Goal: Communication & Community: Ask a question

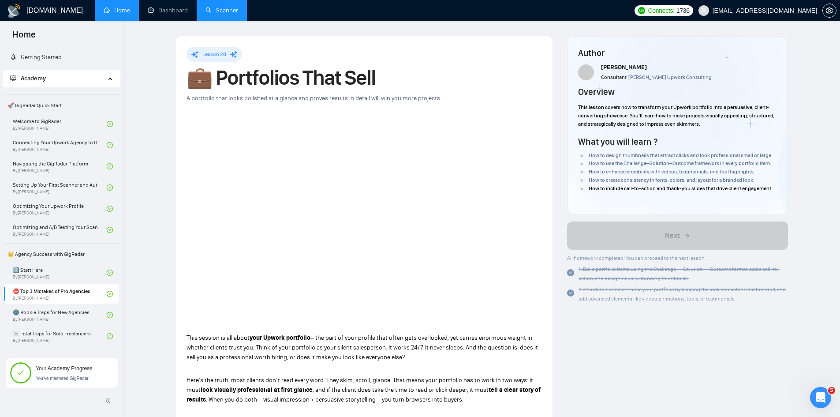
click at [223, 13] on link "Scanner" at bounding box center [222, 10] width 33 height 7
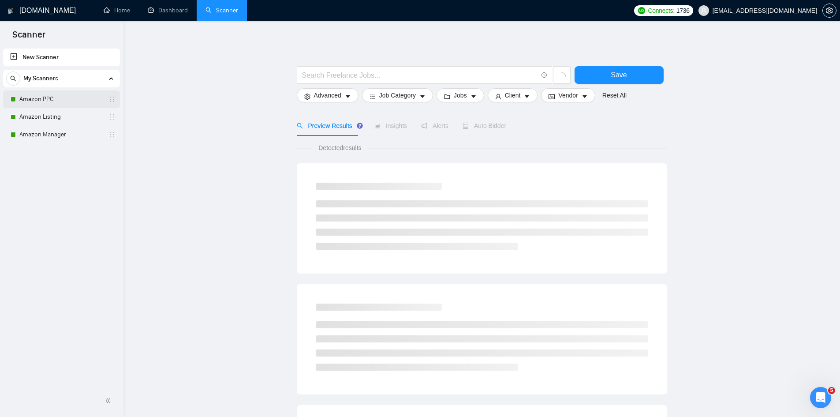
click at [44, 101] on link "Amazon PPC" at bounding box center [61, 99] width 84 height 18
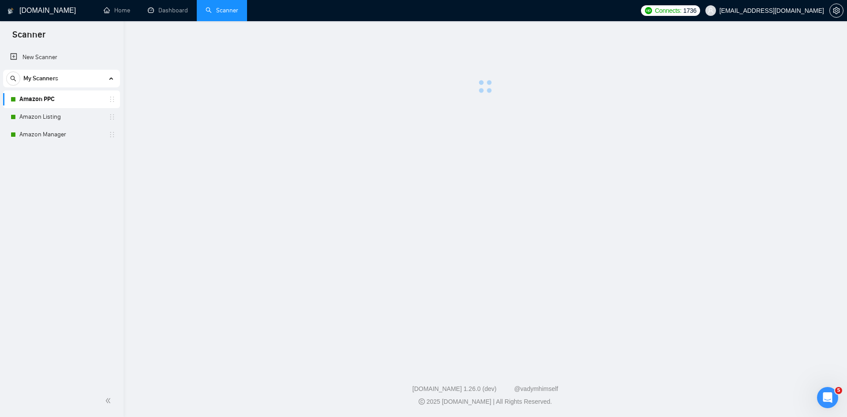
click at [71, 101] on link "Amazon PPC" at bounding box center [61, 99] width 84 height 18
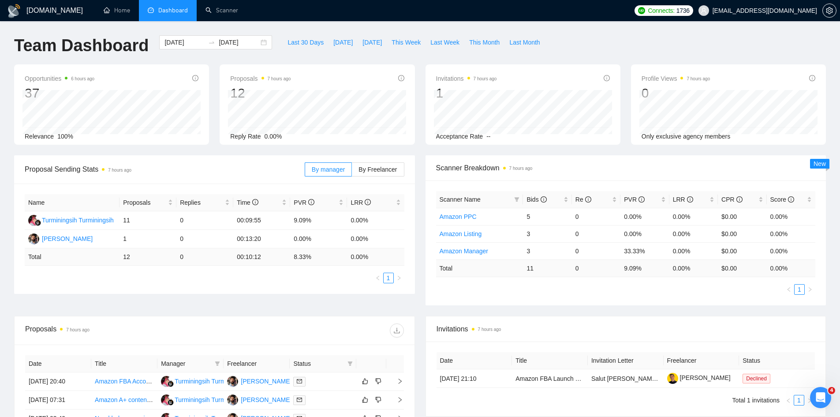
click at [180, 9] on span "Dashboard" at bounding box center [173, 10] width 30 height 7
click at [822, 395] on icon "Open Intercom Messenger" at bounding box center [819, 396] width 15 height 15
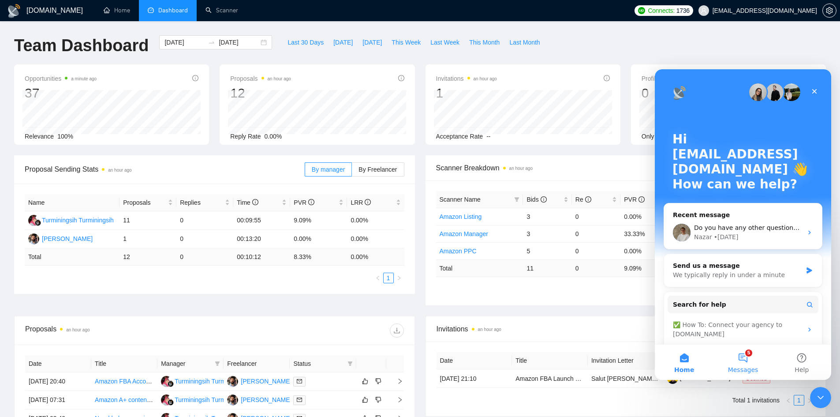
click at [750, 355] on button "5 Messages" at bounding box center [743, 361] width 59 height 35
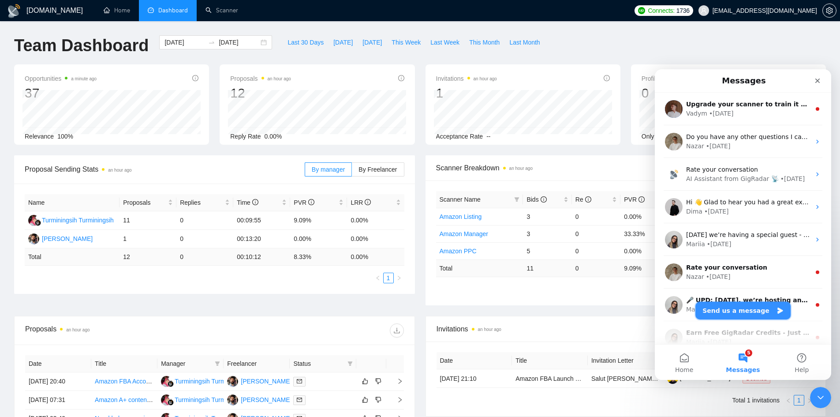
click at [749, 309] on button "Send us a message" at bounding box center [743, 311] width 95 height 18
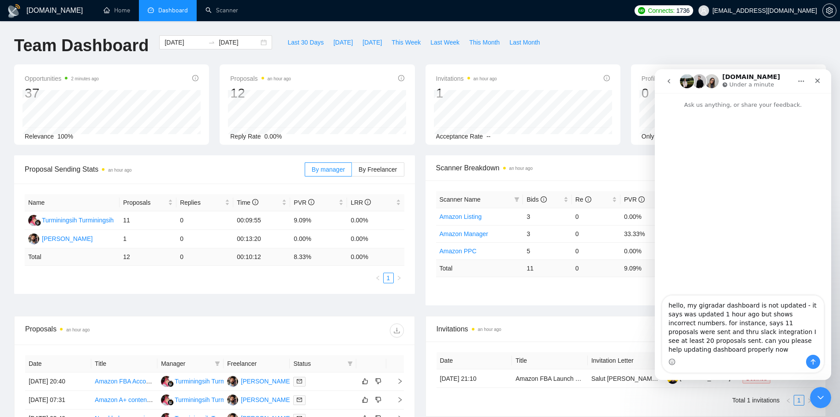
type textarea "hello, my gigradar dashboard is not updated - it says was updated 1 hour ago bu…"
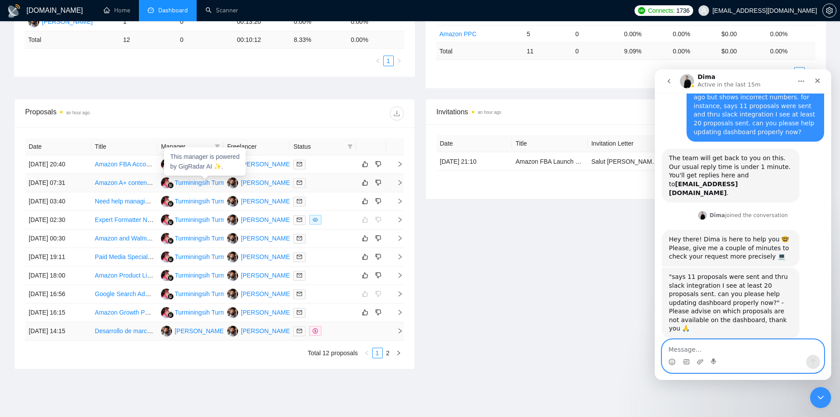
scroll to position [221, 0]
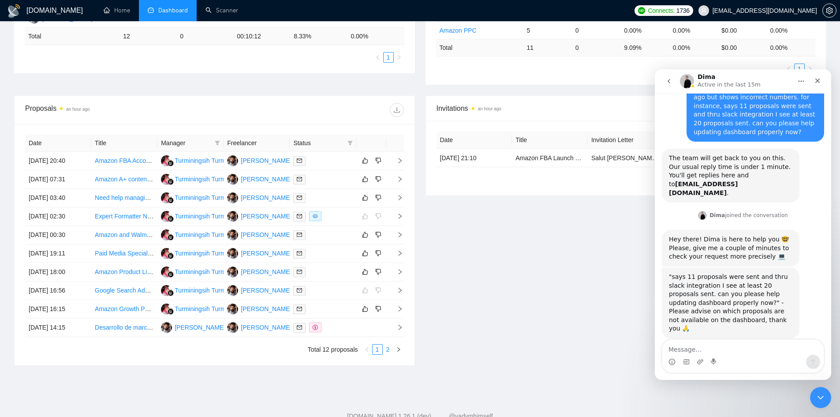
click at [388, 349] on link "2" at bounding box center [388, 349] width 10 height 10
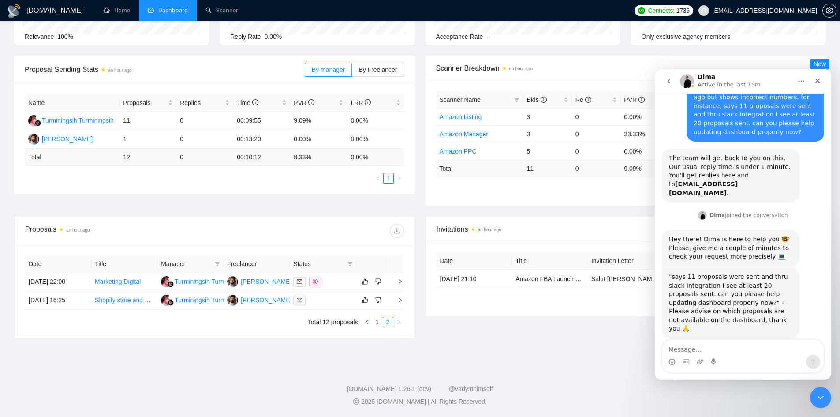
scroll to position [100, 0]
click at [378, 323] on link "1" at bounding box center [378, 322] width 10 height 10
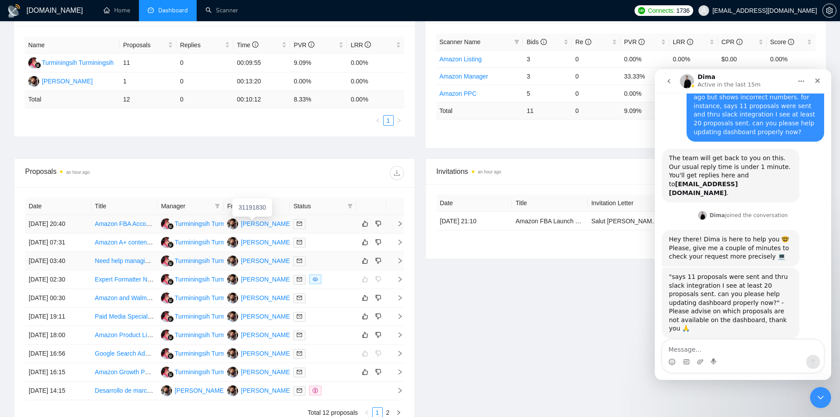
scroll to position [188, 0]
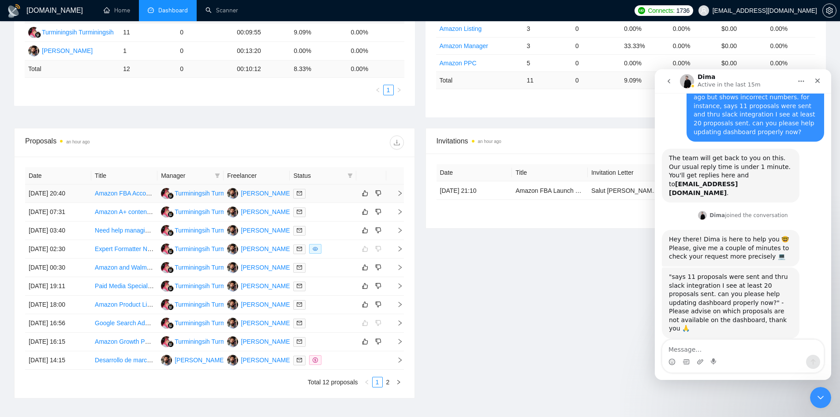
drag, startPoint x: 15, startPoint y: 195, endPoint x: 86, endPoint y: 198, distance: 70.2
click at [86, 198] on div "Date Title Manager Freelancer Status 13 Sep, 2025 20:40 Amazon FBA Account Mana…" at bounding box center [215, 277] width 400 height 241
copy table "Date Title Manager Freelancer Status 13 Sep, 2025 20:40"
click at [707, 347] on textarea "Message…" at bounding box center [742, 347] width 161 height 15
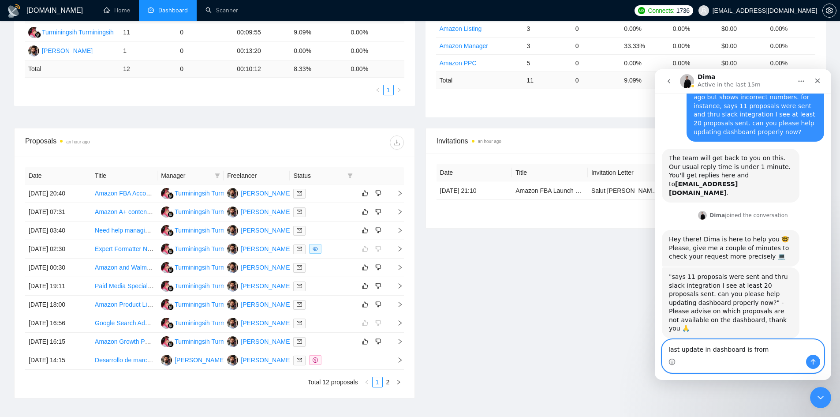
paste textarea "Date Title Manager Freelancer Status 13 Sep, 2025 20:40"
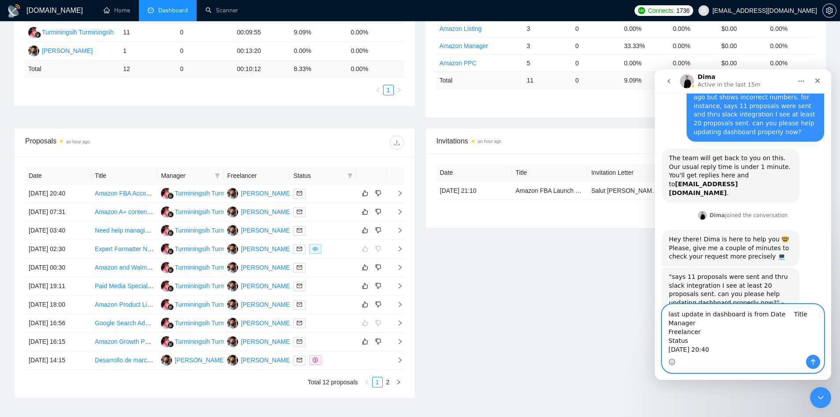
scroll to position [85, 0]
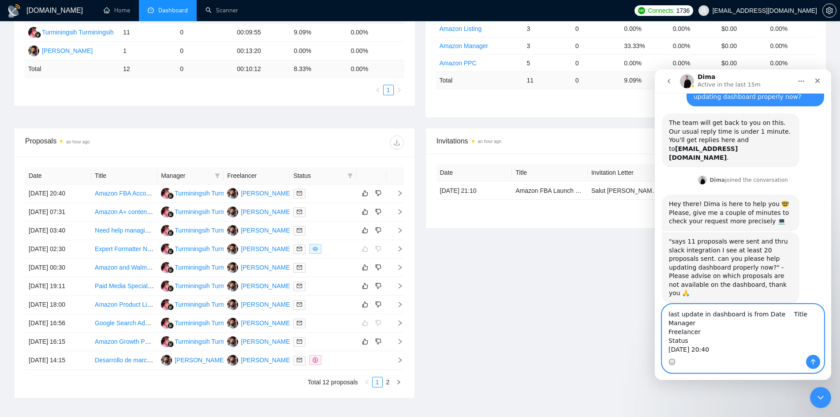
click at [678, 313] on textarea "last update in dashboard is from Date Title Manager Freelancer Status 13 Sep, 2…" at bounding box center [742, 329] width 161 height 50
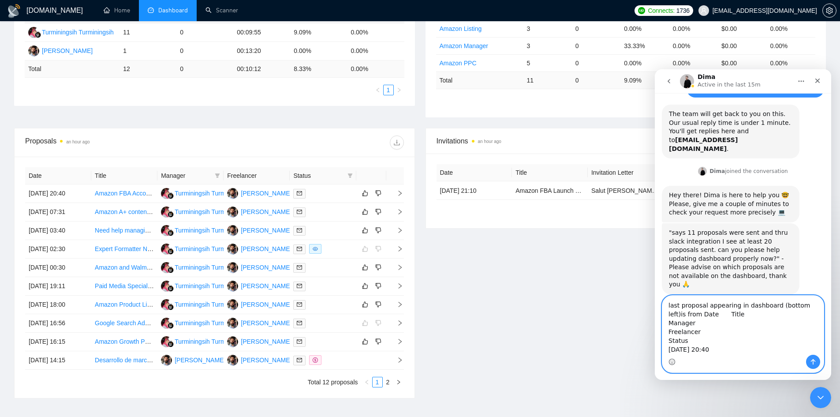
drag, startPoint x: 691, startPoint y: 341, endPoint x: 684, endPoint y: 315, distance: 26.5
click at [684, 315] on textarea "last proposal appearing in dashboard (bottom left)is from Date Title Manager Fr…" at bounding box center [742, 325] width 161 height 59
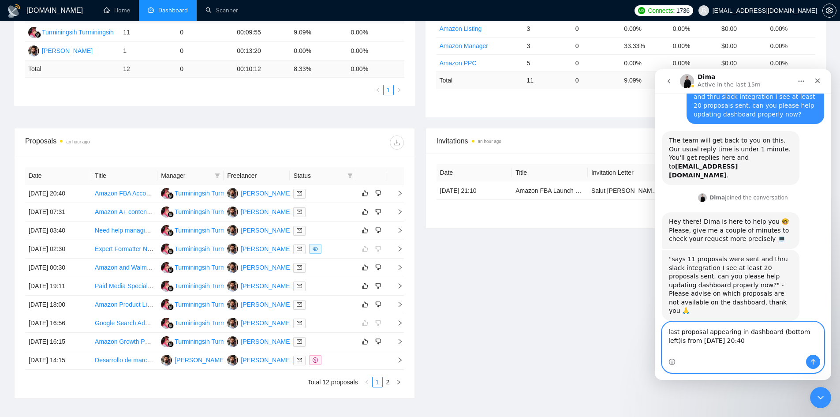
scroll to position [58, 0]
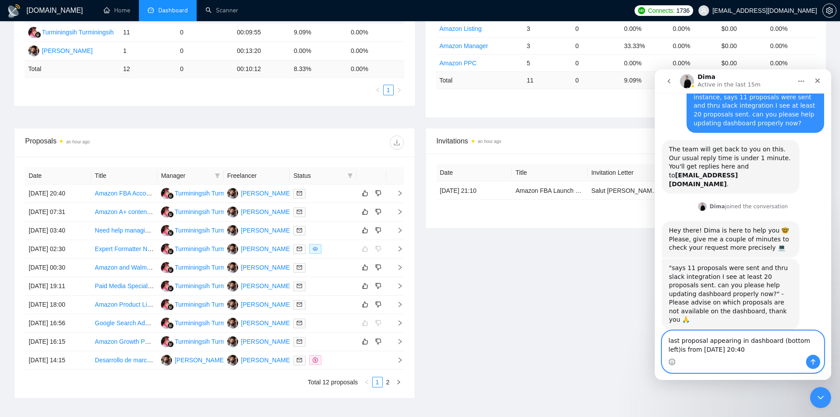
click at [768, 342] on textarea "last proposal appearing in dashboard (bottom left)is from 13 Sep, 2025 20:40" at bounding box center [742, 343] width 161 height 24
click at [765, 352] on textarea "last proposal appearing in dashboard (bottom left)is from 13 Sep, 2025 20:40" at bounding box center [742, 343] width 161 height 24
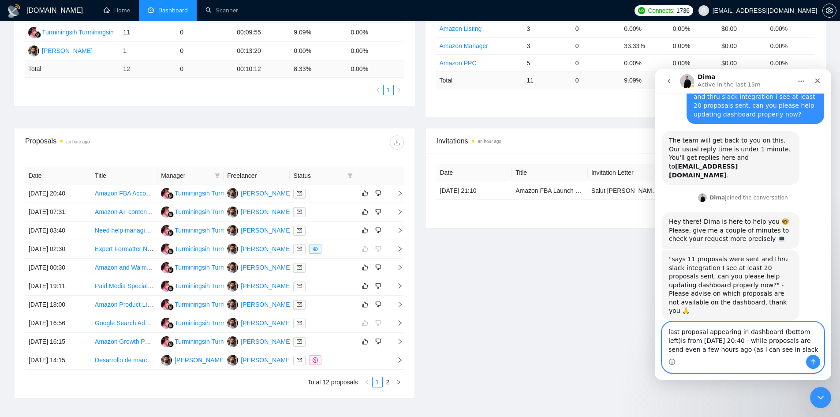
type textarea "last proposal appearing in dashboard (bottom left)is from [DATE] 20:40 - while …"
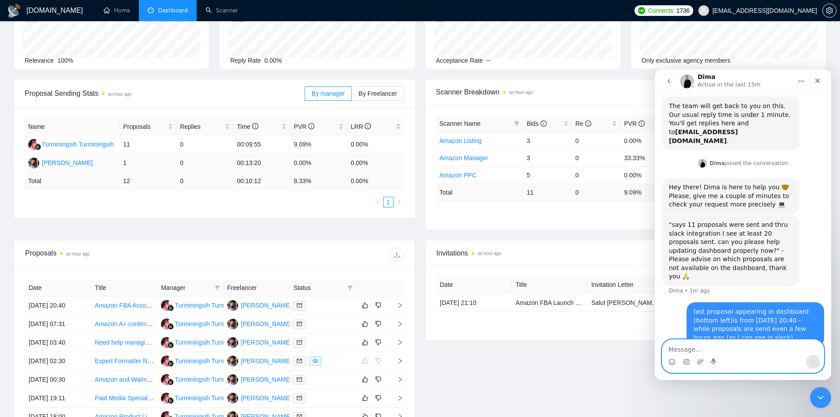
scroll to position [221, 0]
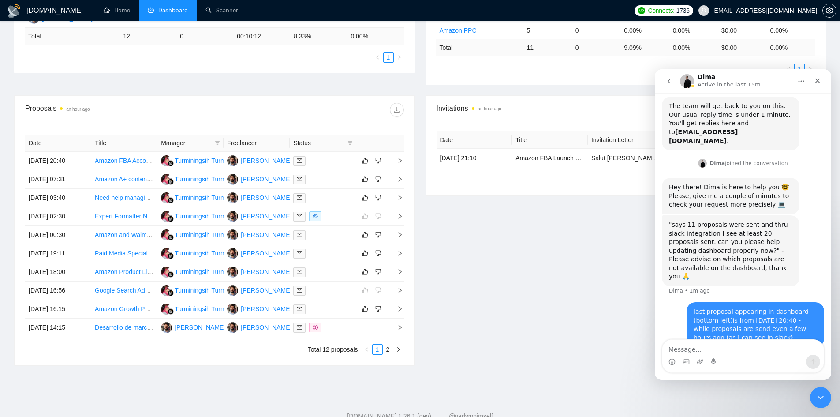
click at [493, 267] on div "Invitations an hour ago Date Title Invitation Letter Freelancer Status [DATE] 2…" at bounding box center [626, 230] width 412 height 270
click at [690, 352] on textarea "Message…" at bounding box center [742, 347] width 161 height 15
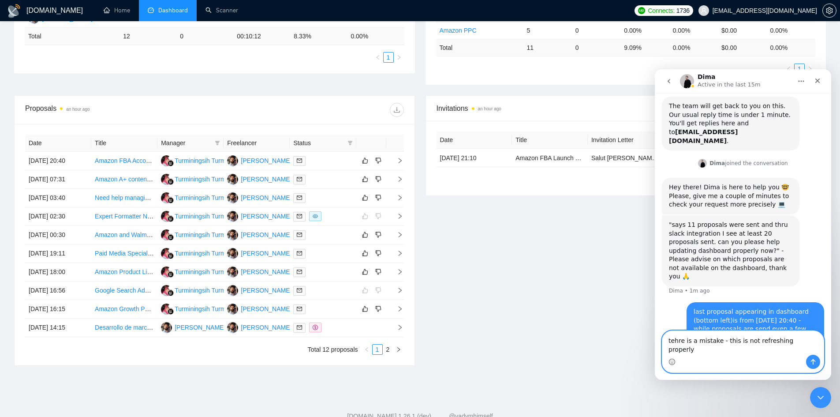
click at [675, 351] on textarea "tehre is a mistake - this is not refreshing properly" at bounding box center [742, 343] width 161 height 24
type textarea "there is a mistake - this is not refreshing properly"
click at [805, 348] on textarea "there is a mistake - this is not refreshing properly" at bounding box center [742, 343] width 161 height 24
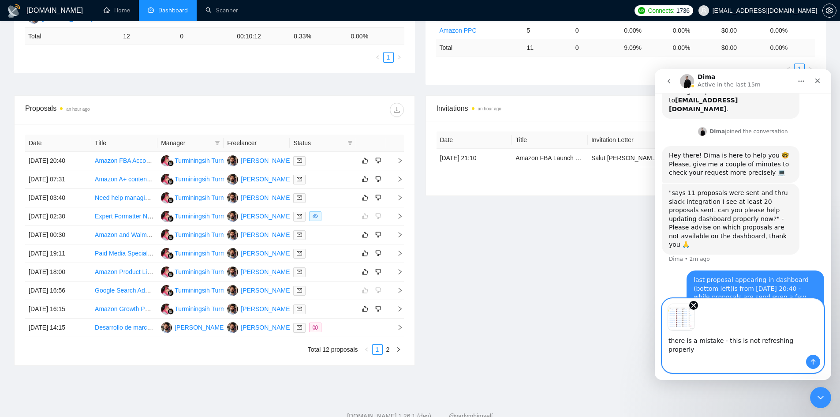
scroll to position [134, 0]
click at [812, 362] on icon "Send a message…" at bounding box center [813, 361] width 7 height 7
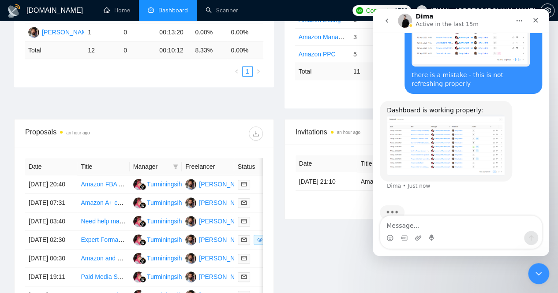
scroll to position [363, 0]
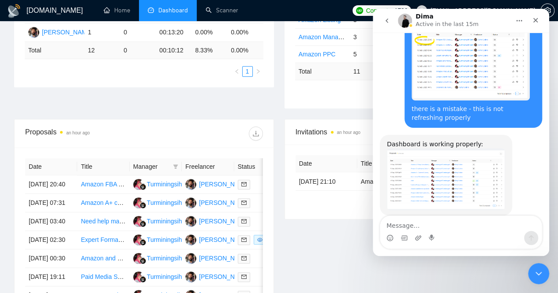
click at [412, 158] on img "Dima says…" at bounding box center [446, 179] width 118 height 61
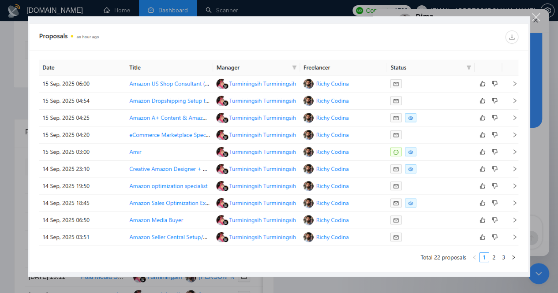
scroll to position [0, 0]
click at [535, 17] on div "Close" at bounding box center [536, 17] width 8 height 8
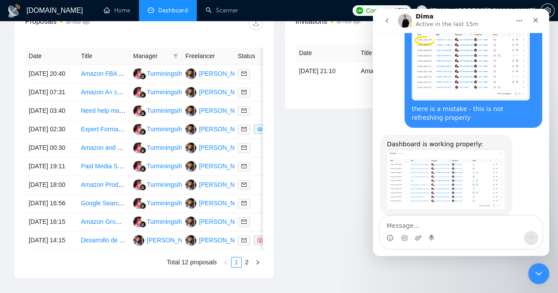
scroll to position [468, 0]
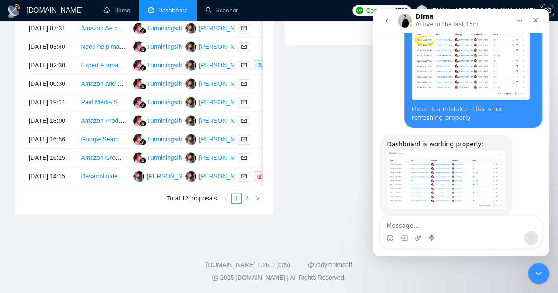
click at [247, 197] on link "2" at bounding box center [247, 199] width 10 height 10
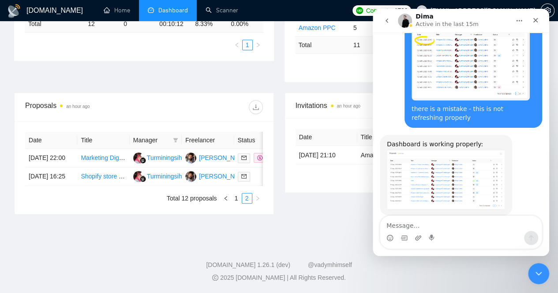
scroll to position [246, 0]
click at [237, 204] on link "1" at bounding box center [237, 200] width 10 height 10
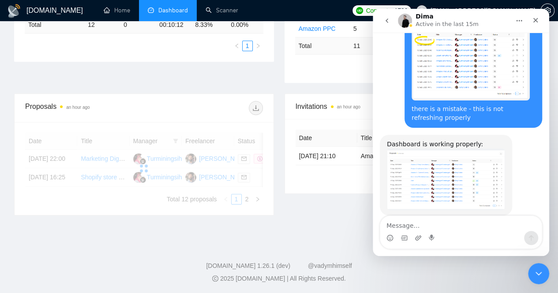
click at [420, 223] on textarea "Message…" at bounding box center [460, 223] width 161 height 15
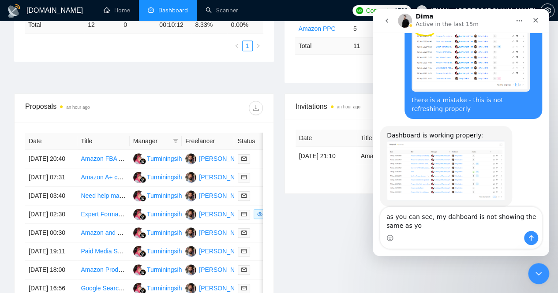
type textarea "as you can see, my dahboard is not showing the same as you"
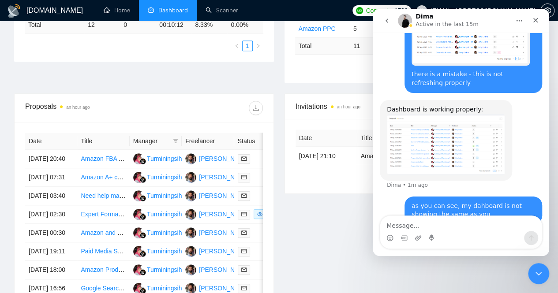
click at [326, 207] on div "Invitations an hour ago Date Title Invitation Letter Freelancer Status [DATE] 2…" at bounding box center [414, 229] width 270 height 270
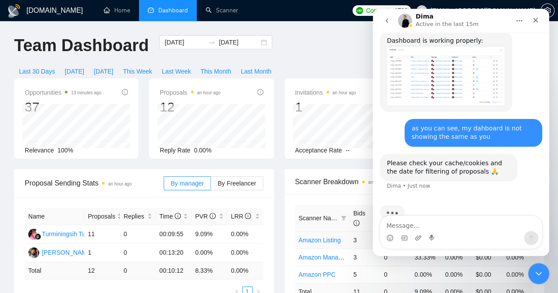
scroll to position [467, 0]
click at [423, 233] on div "Intercom messenger" at bounding box center [460, 238] width 161 height 14
click at [423, 222] on textarea "Message…" at bounding box center [460, 223] width 161 height 15
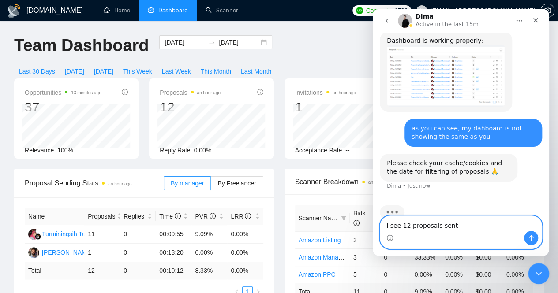
type textarea "I see 12 proposals sent"
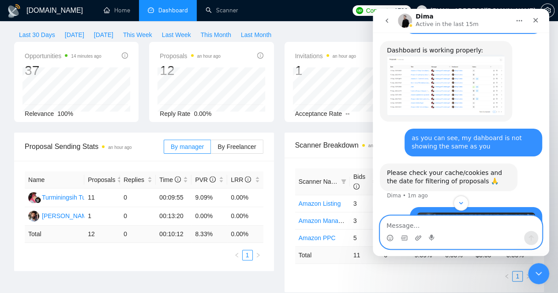
scroll to position [456, 0]
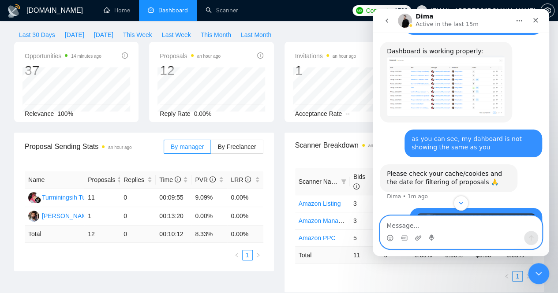
click at [444, 60] on img "Dima says…" at bounding box center [446, 86] width 118 height 61
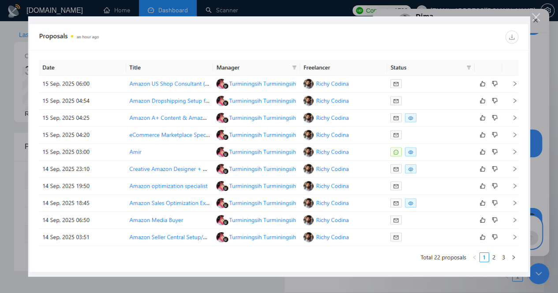
click at [537, 15] on div "Close" at bounding box center [536, 17] width 8 height 8
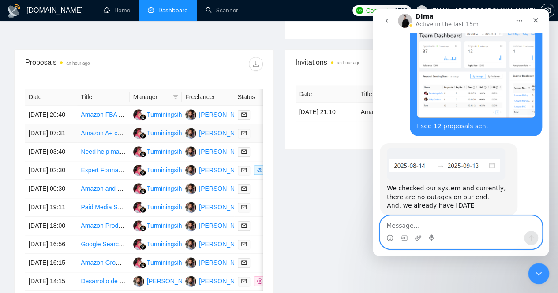
scroll to position [291, 0]
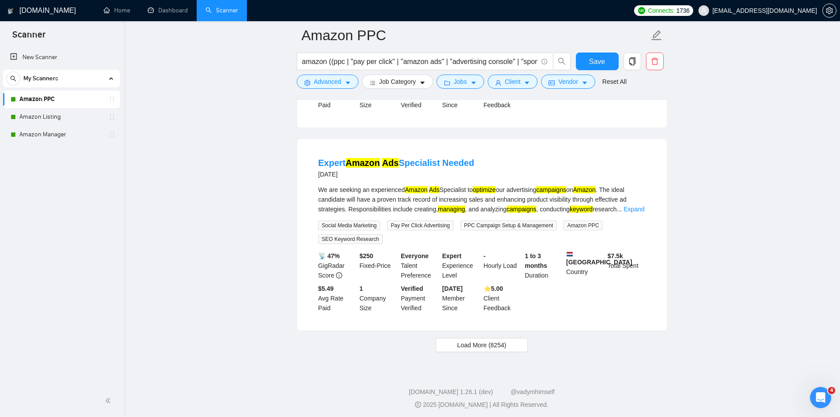
scroll to position [1808, 0]
click at [501, 349] on span "Load More (8254)" at bounding box center [481, 345] width 49 height 10
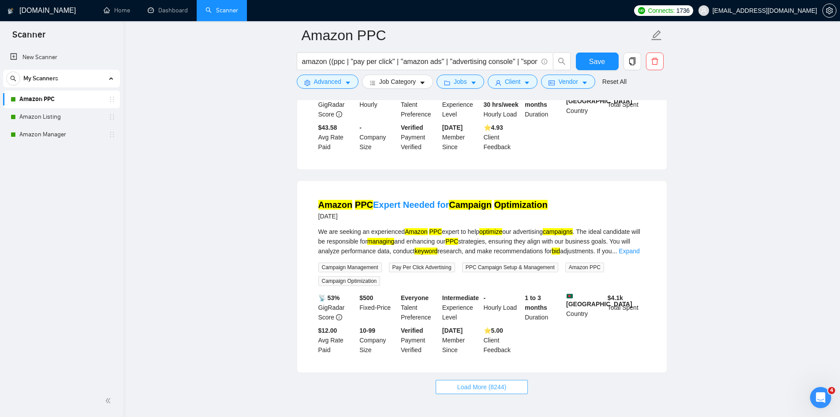
scroll to position [3808, 0]
drag, startPoint x: 498, startPoint y: 342, endPoint x: 544, endPoint y: 342, distance: 46.3
click at [498, 381] on span "Load More (8244)" at bounding box center [481, 386] width 49 height 10
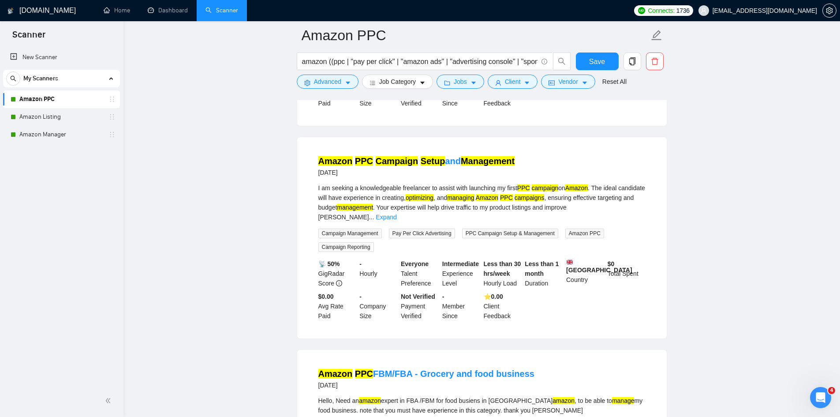
scroll to position [5793, 0]
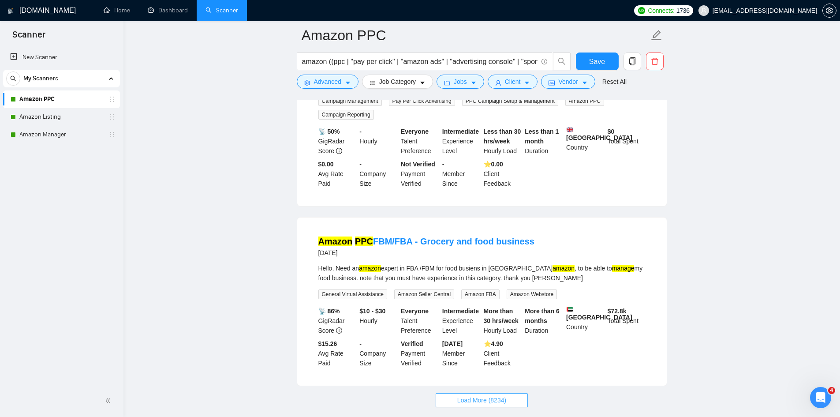
click at [505, 395] on span "Load More (8234)" at bounding box center [481, 400] width 49 height 10
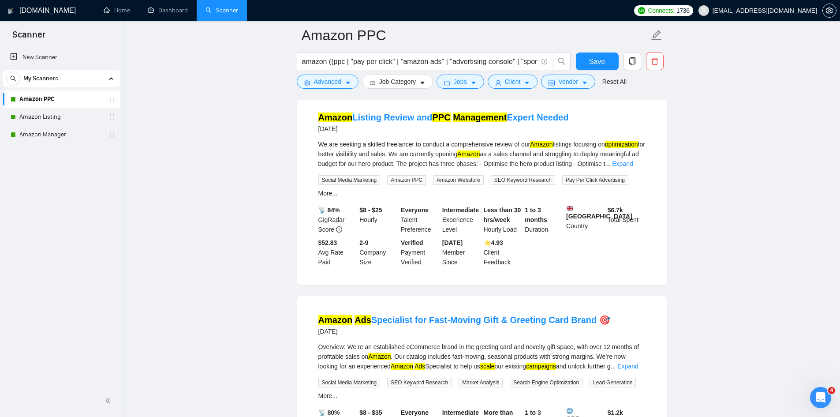
scroll to position [7778, 0]
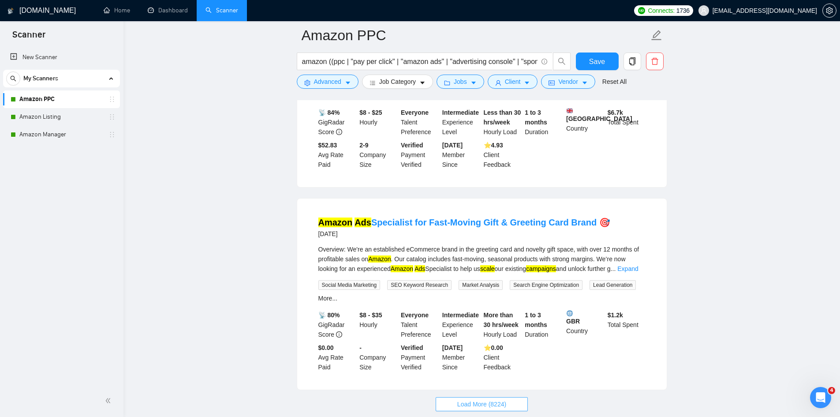
click at [472, 399] on span "Load More (8224)" at bounding box center [481, 404] width 49 height 10
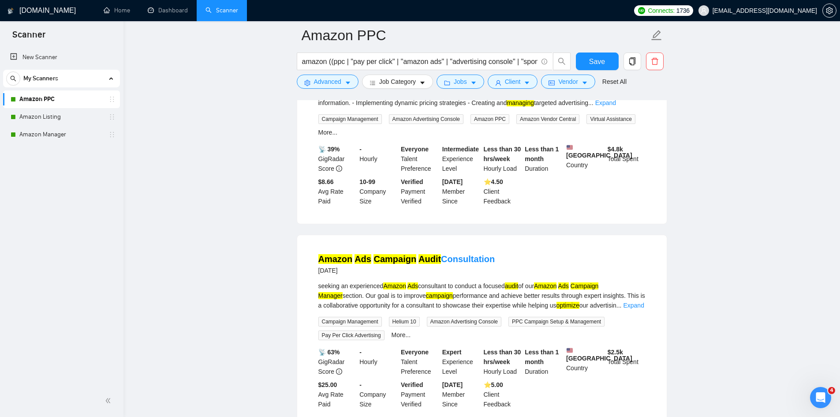
scroll to position [9853, 0]
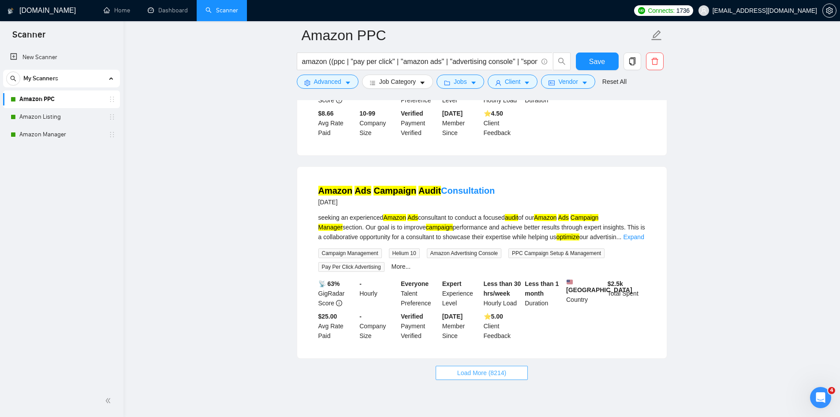
drag, startPoint x: 465, startPoint y: 347, endPoint x: 543, endPoint y: 290, distance: 96.3
click at [465, 368] on span "Load More (8214)" at bounding box center [481, 373] width 49 height 10
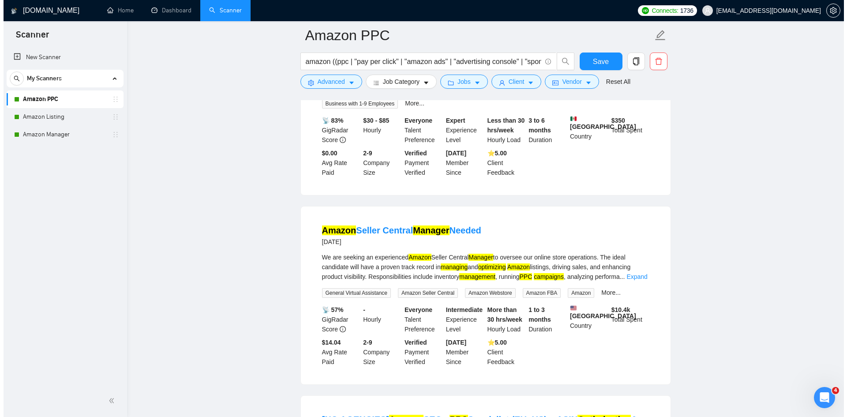
scroll to position [10691, 0]
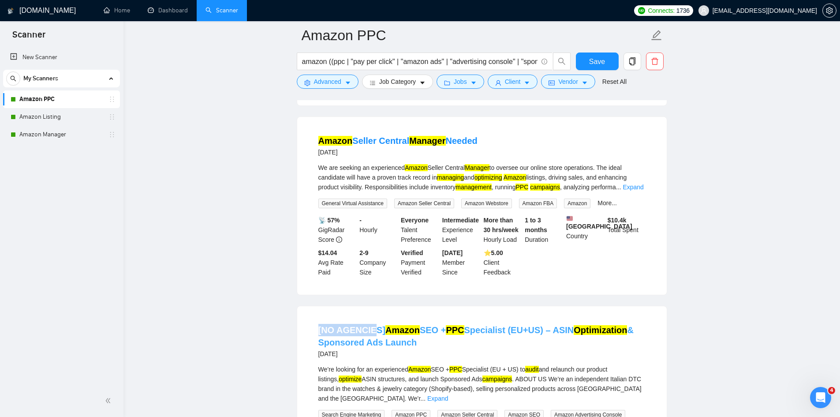
drag, startPoint x: 307, startPoint y: 298, endPoint x: 372, endPoint y: 300, distance: 64.9
click at [372, 306] on div "[NO AGENCIES] Amazon SEO + PPC Specialist (EU+US) – ASIN Optimization & Sponsor…" at bounding box center [482, 412] width 370 height 213
copy link "[NO AGENC"
click at [349, 83] on icon "caret-down" at bounding box center [348, 83] width 6 height 6
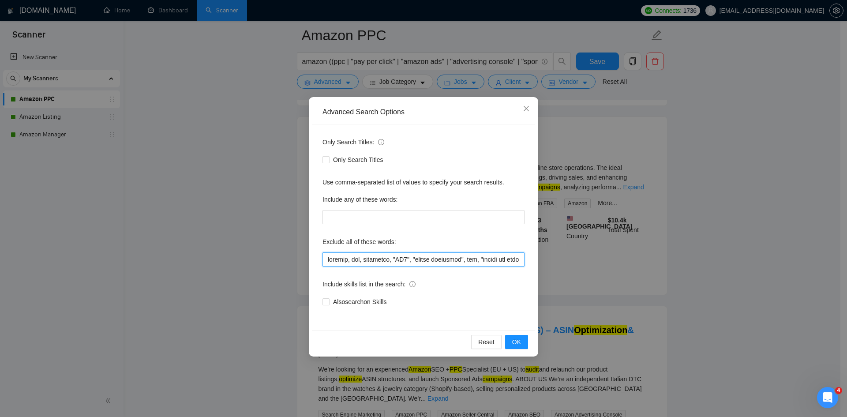
click at [345, 262] on input "text" at bounding box center [423, 259] width 202 height 14
paste input "[NO AGENC"
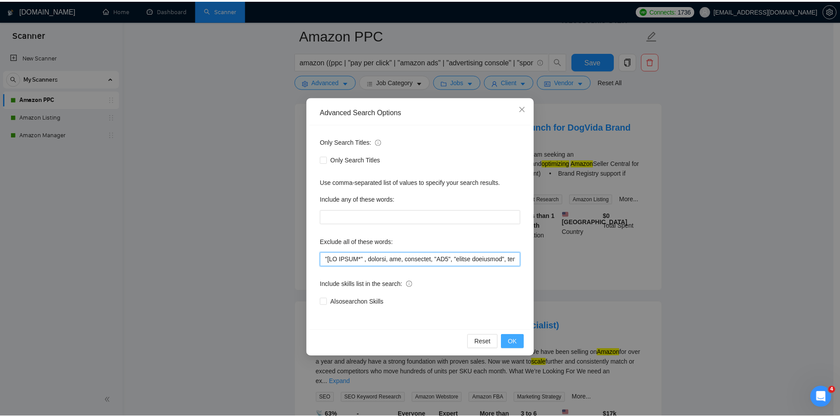
scroll to position [1819, 0]
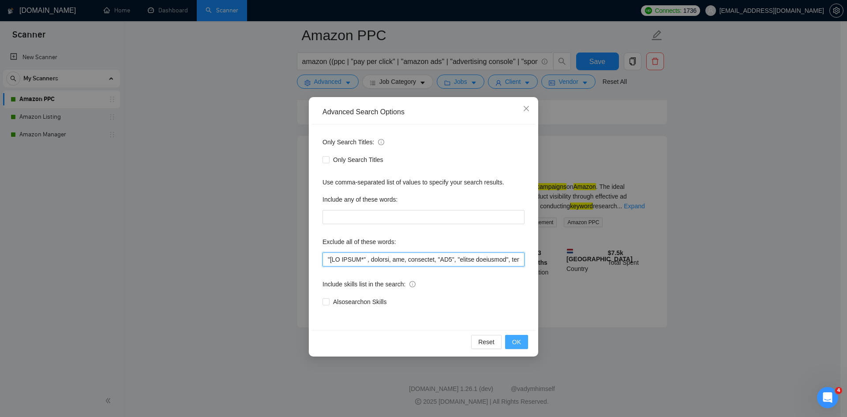
type input ""[NO AGENC*" , shopify, api, formatter, "GA4", "google analytics", gtm, "google…"
click at [515, 343] on span "OK" at bounding box center [516, 342] width 9 height 10
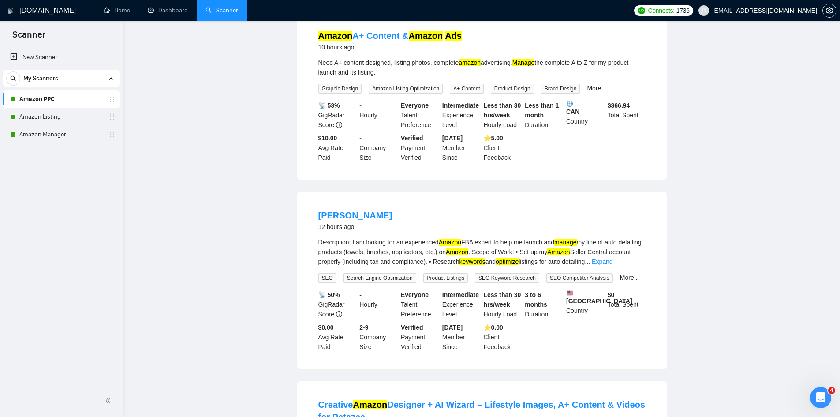
scroll to position [0, 0]
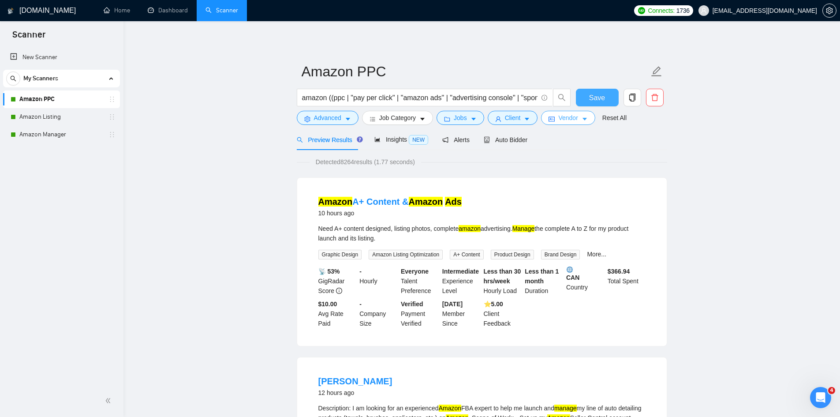
click at [585, 97] on button "Save" at bounding box center [597, 98] width 43 height 18
click at [45, 113] on link "Amazon Listing" at bounding box center [61, 117] width 84 height 18
click at [41, 114] on link "Amazon Listing" at bounding box center [61, 117] width 84 height 18
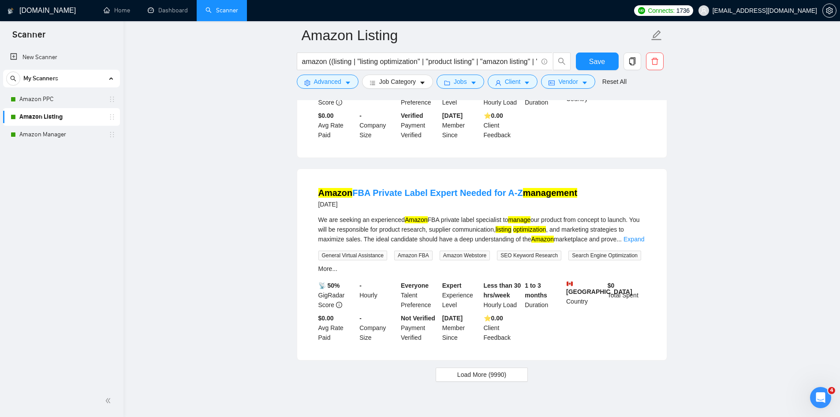
scroll to position [1823, 0]
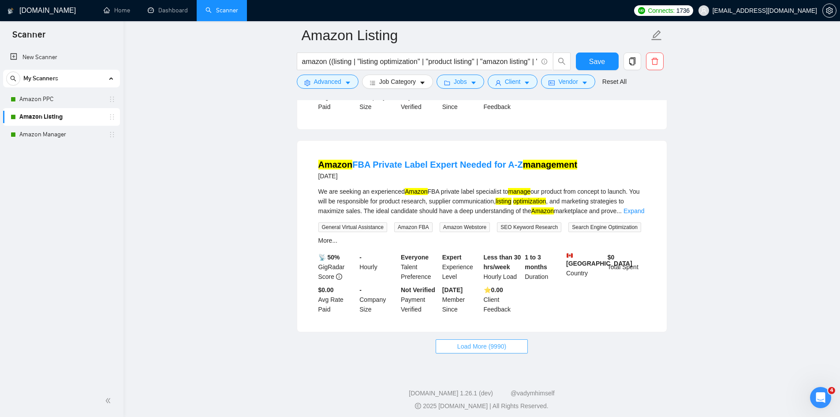
click at [487, 341] on span "Load More (9990)" at bounding box center [481, 346] width 49 height 10
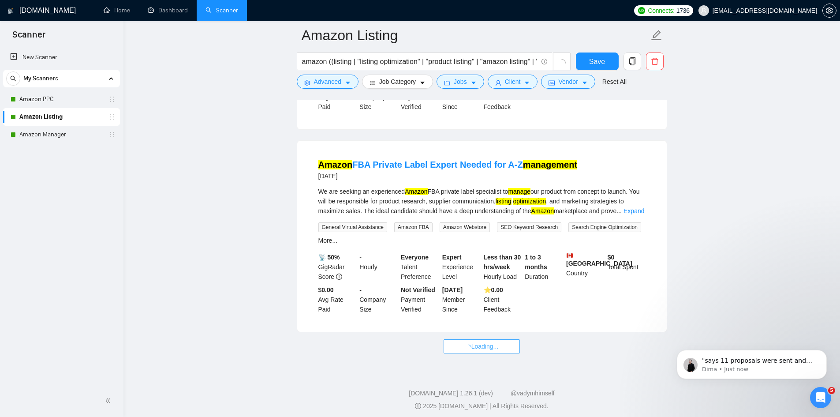
scroll to position [0, 0]
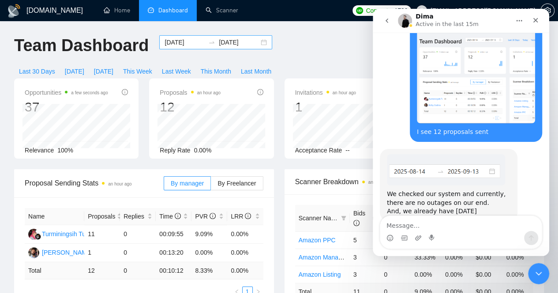
scroll to position [647, 0]
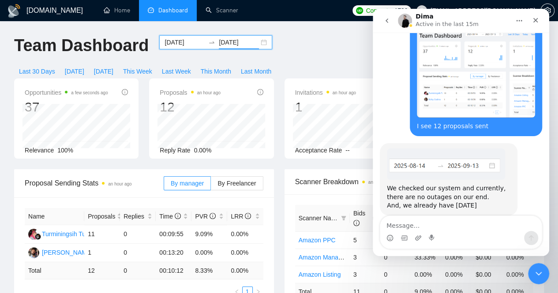
click at [223, 44] on input "[DATE]" at bounding box center [239, 42] width 40 height 10
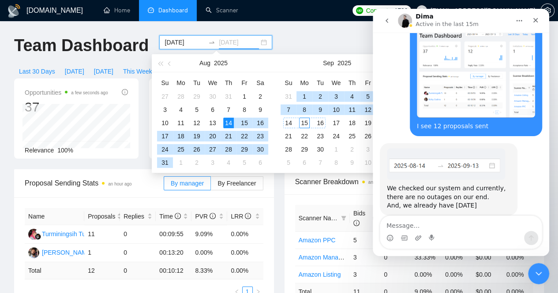
type input "[DATE]"
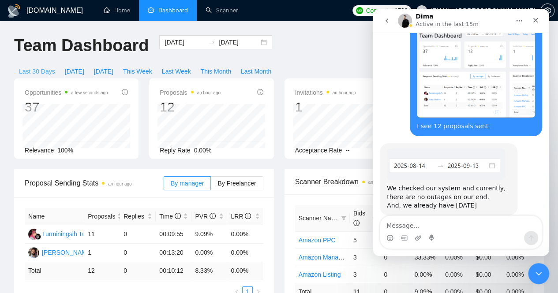
click at [55, 67] on span "Last 30 Days" at bounding box center [37, 72] width 36 height 10
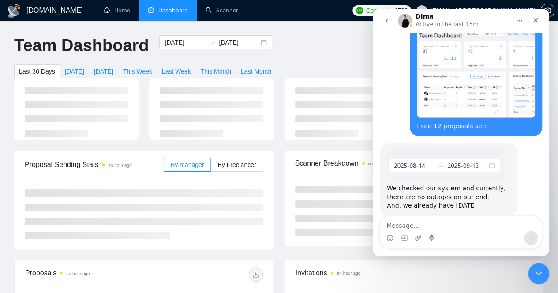
type input "[DATE]"
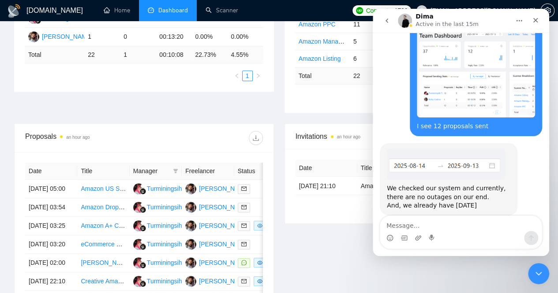
scroll to position [217, 0]
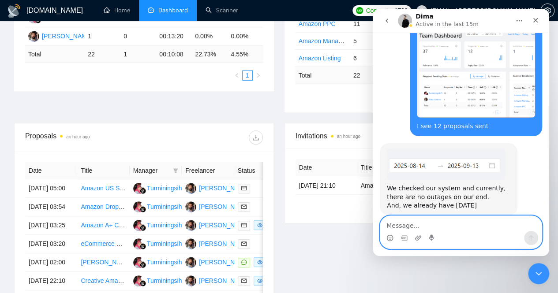
click at [397, 224] on textarea "Message…" at bounding box center [460, 223] width 161 height 15
type textarea "ahh I see - I had a dates filter. fixed"
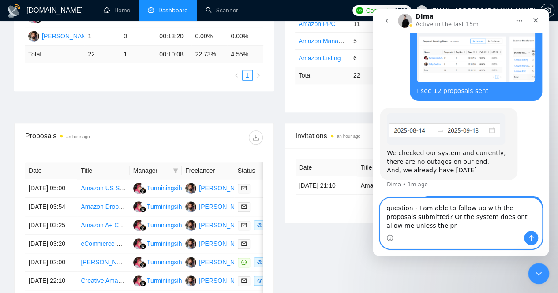
scroll to position [691, 0]
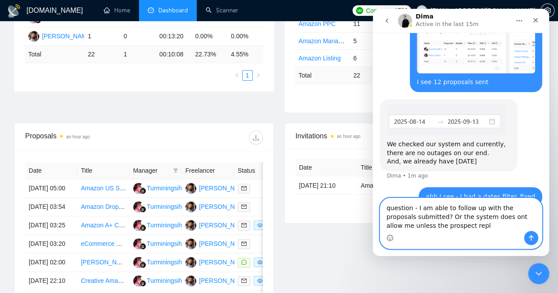
click at [526, 215] on textarea "question - I am able to follow up with the proposals submitted? Or the system d…" at bounding box center [460, 214] width 161 height 33
type textarea "question - I am able to follow up with the proposals submitted? Or the system d…"
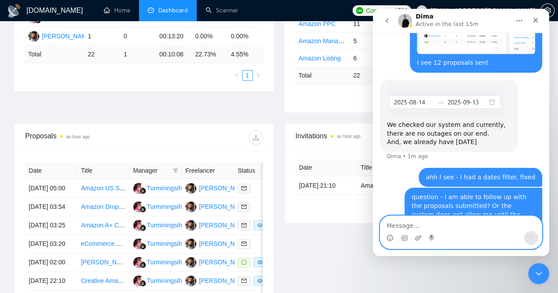
scroll to position [711, 0]
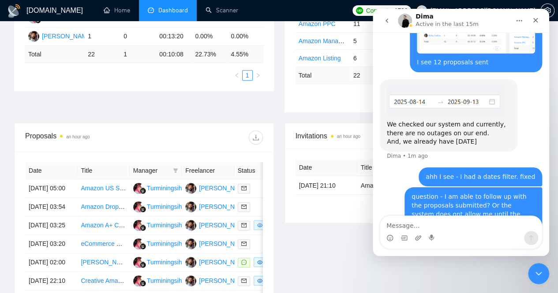
click at [342, 249] on div "Invitations an hour ago Date Title Invitation Letter Freelancer Status [DATE] 2…" at bounding box center [414, 258] width 270 height 270
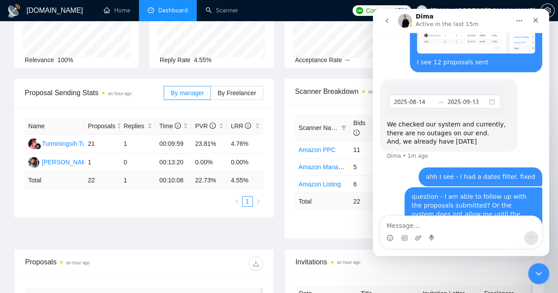
scroll to position [94, 0]
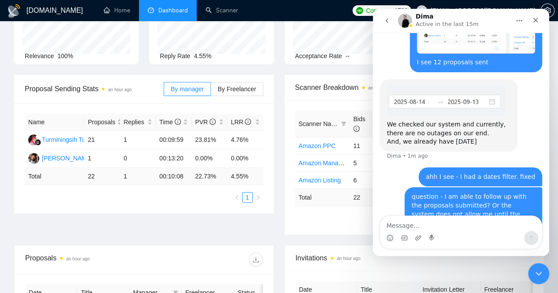
click at [386, 22] on icon "go back" at bounding box center [386, 20] width 7 height 7
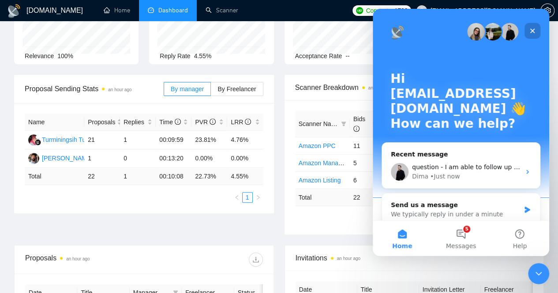
click at [537, 31] on div "Close" at bounding box center [532, 31] width 16 height 16
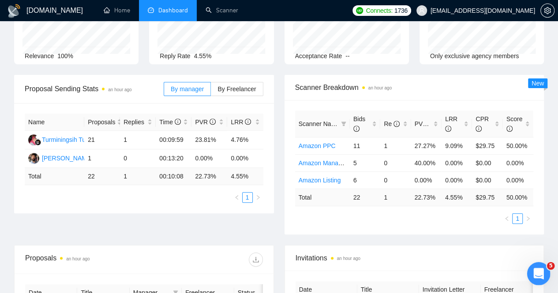
click at [545, 274] on div "Open Intercom Messenger" at bounding box center [537, 272] width 29 height 29
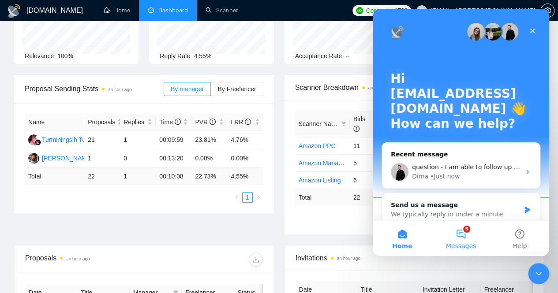
click at [463, 230] on button "5 Messages" at bounding box center [460, 238] width 59 height 35
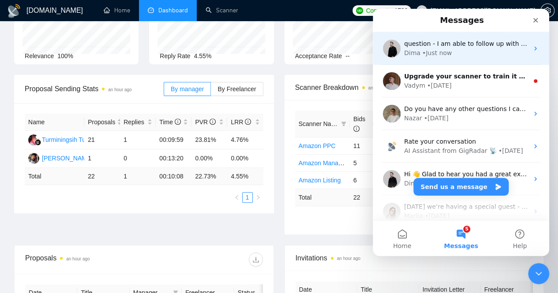
click at [474, 56] on div "Dima • Just now" at bounding box center [466, 53] width 124 height 9
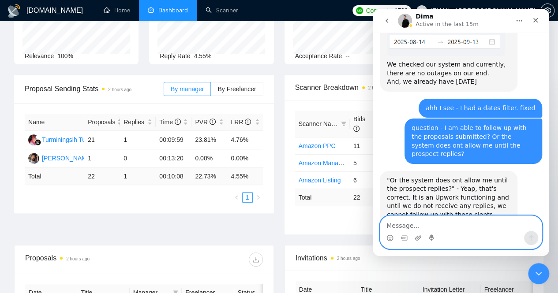
scroll to position [772, 0]
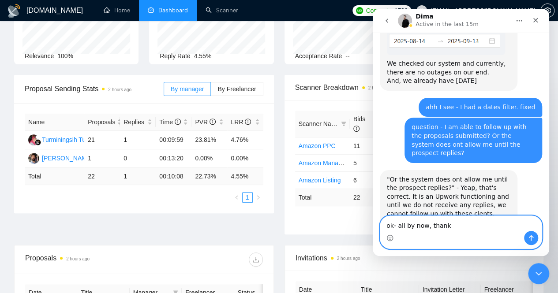
type textarea "ok- all by now, thanks"
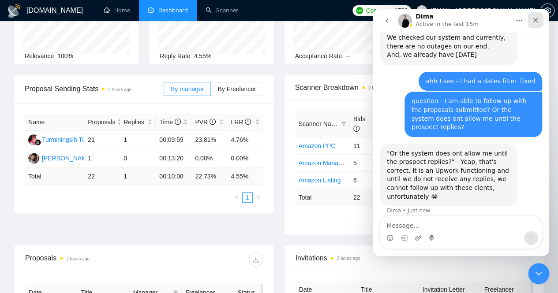
click at [536, 19] on icon "Close" at bounding box center [535, 20] width 5 height 5
